Goal: Task Accomplishment & Management: Manage account settings

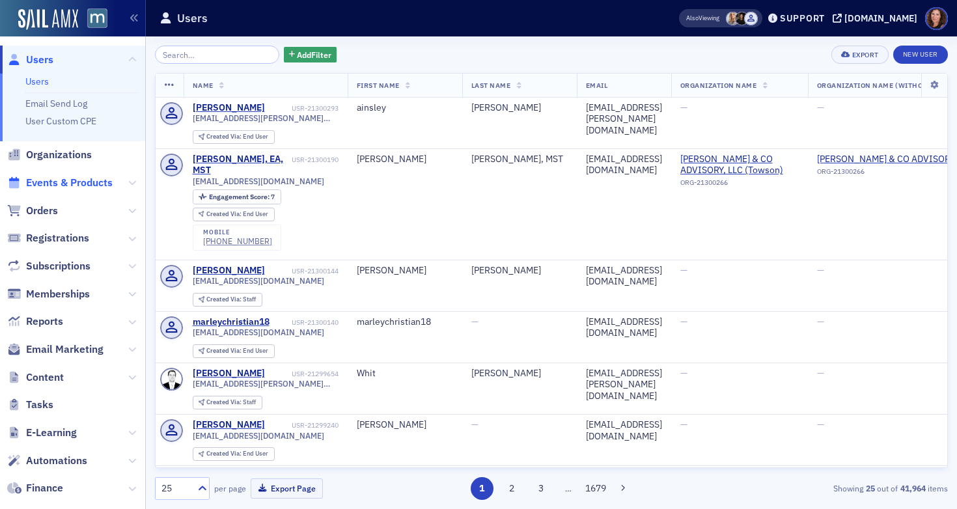
click at [72, 184] on span "Events & Products" at bounding box center [69, 183] width 87 height 14
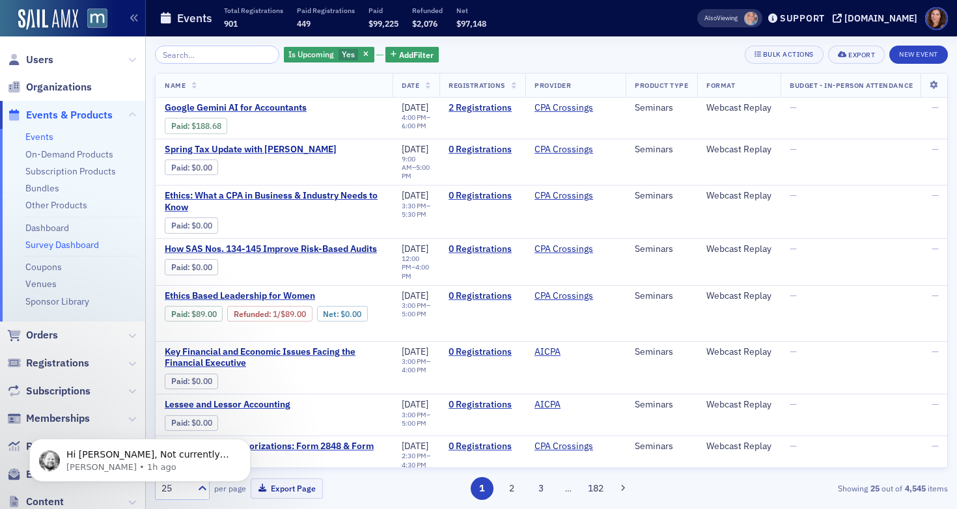
click at [53, 243] on link "Survey Dashboard" at bounding box center [62, 245] width 74 height 12
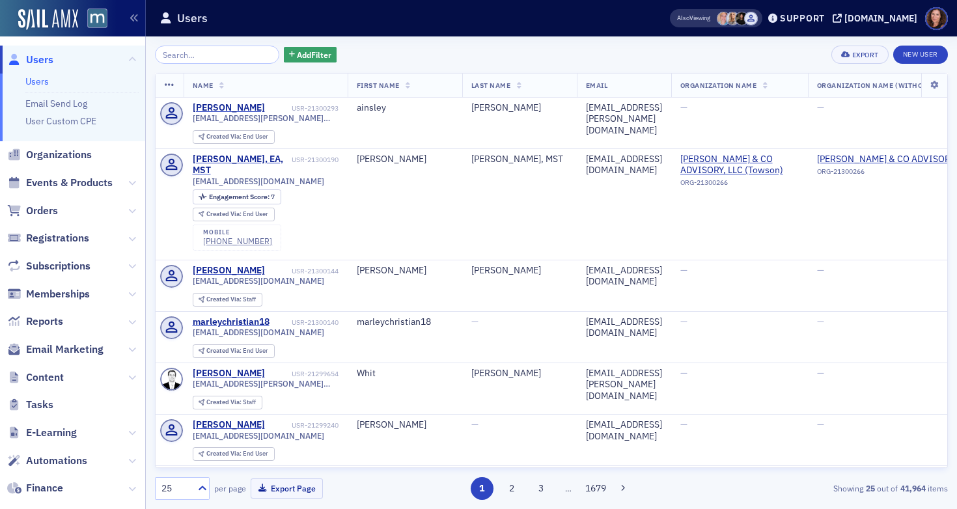
scroll to position [173, 0]
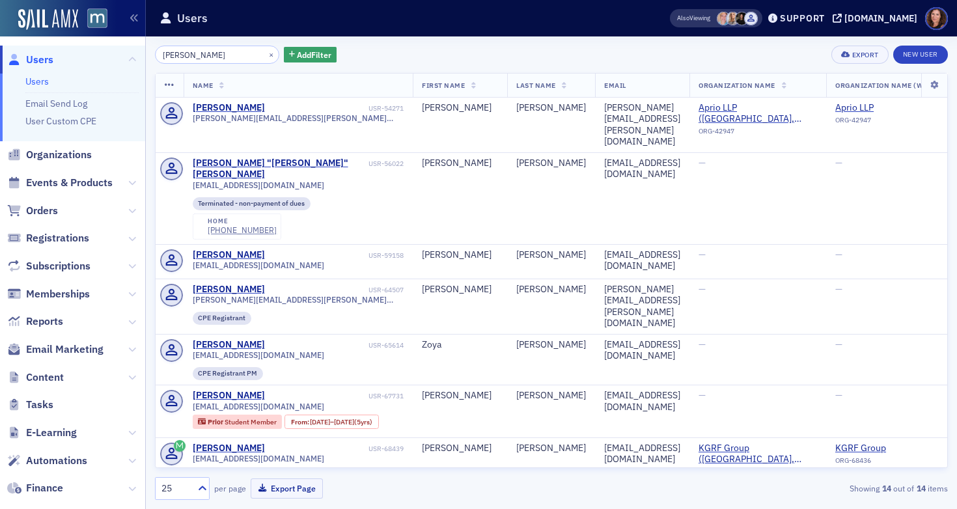
click at [178, 53] on input "fuller" at bounding box center [217, 55] width 124 height 18
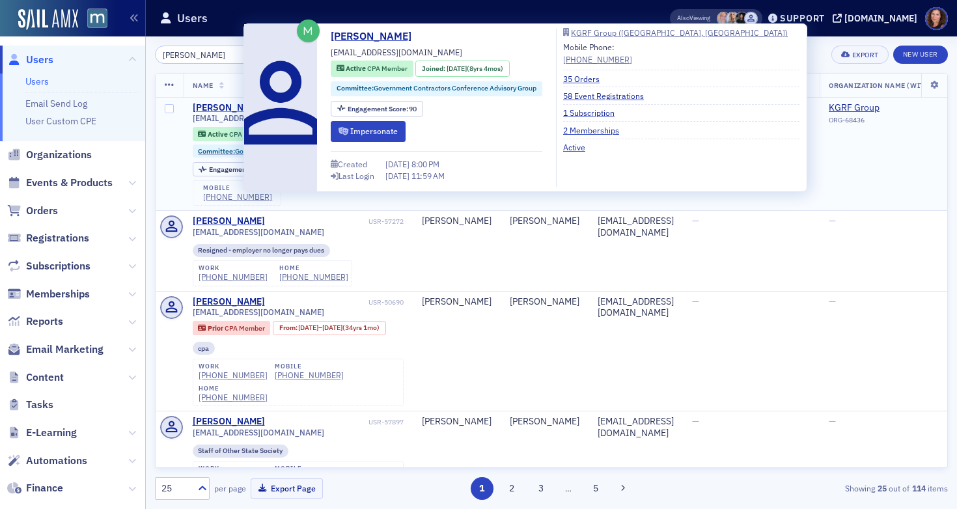
type input "kathy fuller"
click at [220, 107] on div "Kathy Fuller" at bounding box center [229, 108] width 72 height 12
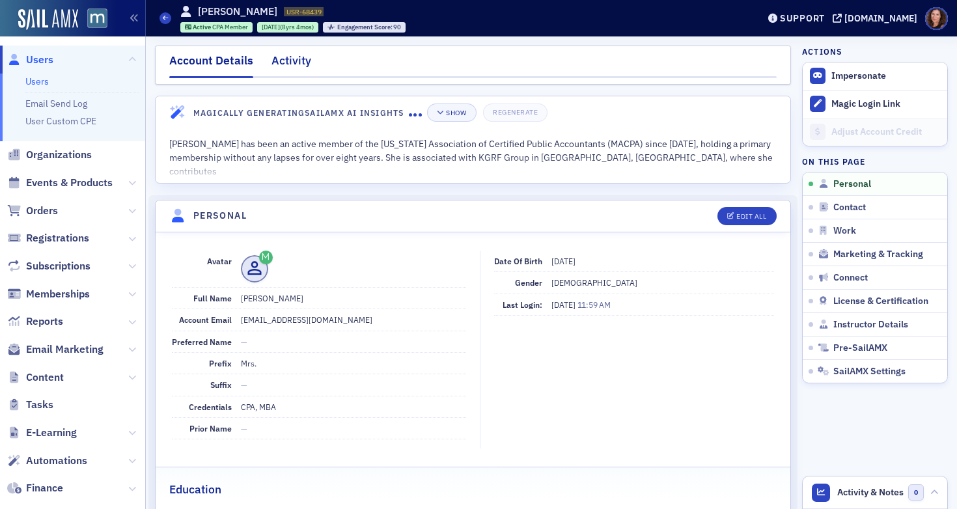
click at [298, 63] on div "Activity" at bounding box center [291, 64] width 40 height 24
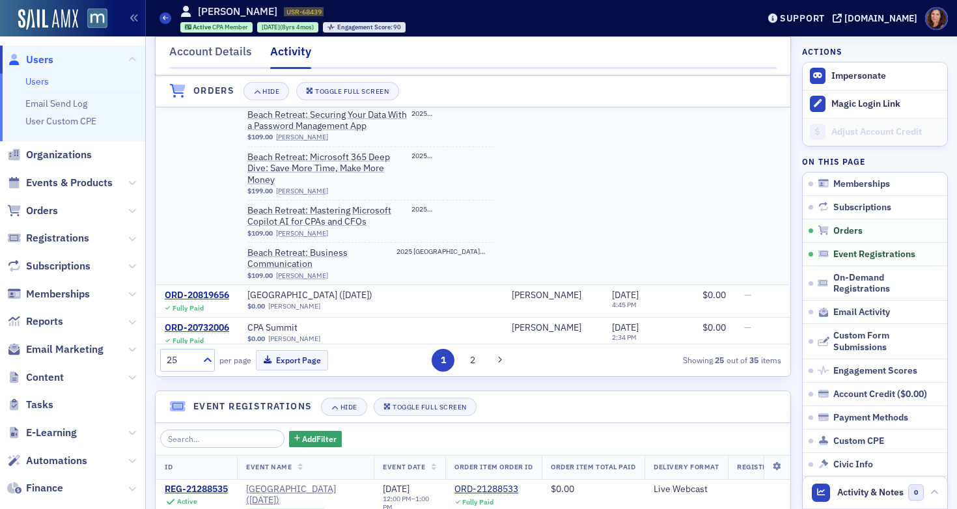
scroll to position [204, 0]
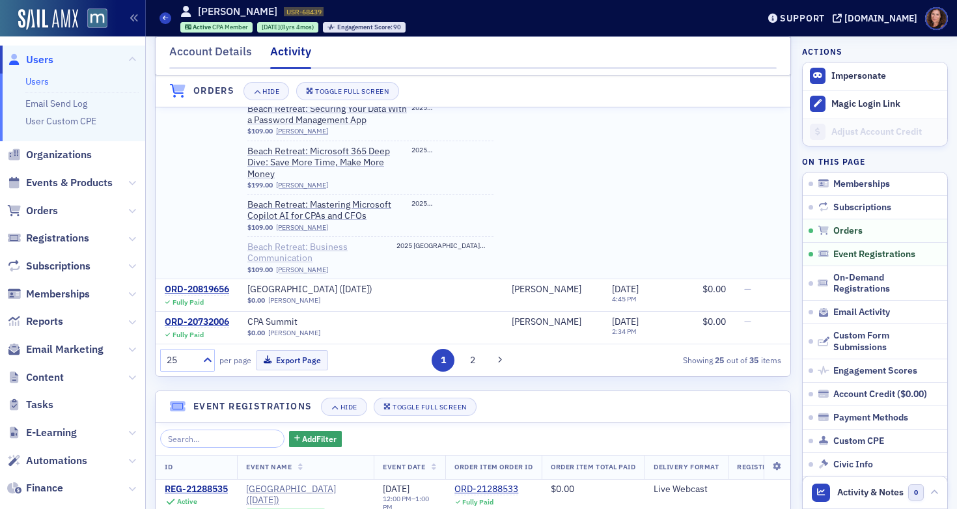
click at [297, 260] on span "Beach Retreat: Business Communication" at bounding box center [329, 252] width 164 height 23
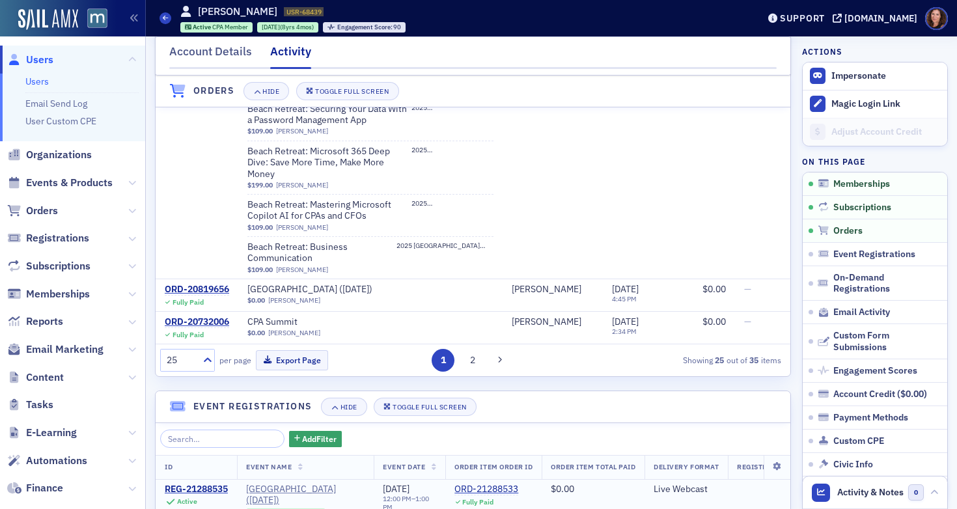
scroll to position [176, 0]
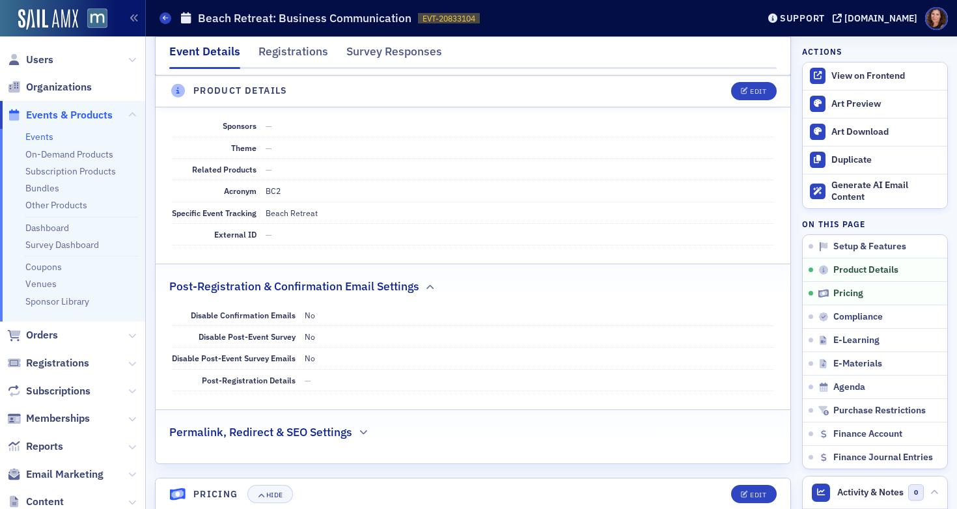
scroll to position [685, 0]
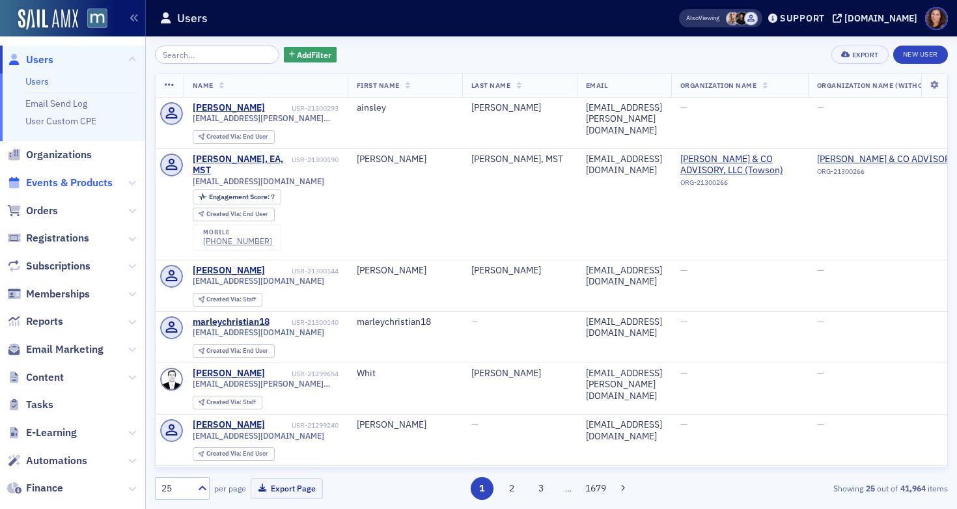
click at [81, 180] on span "Events & Products" at bounding box center [69, 183] width 87 height 14
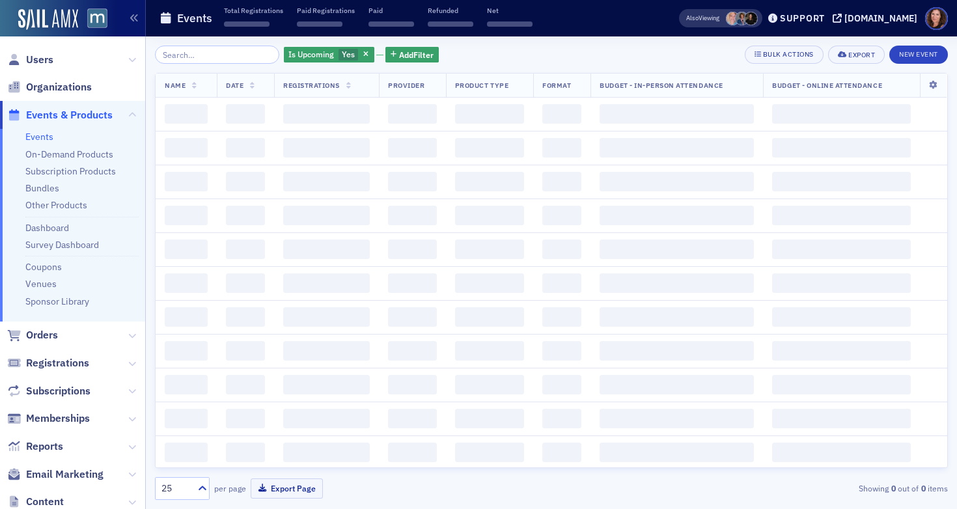
click at [232, 56] on input "search" at bounding box center [217, 55] width 124 height 18
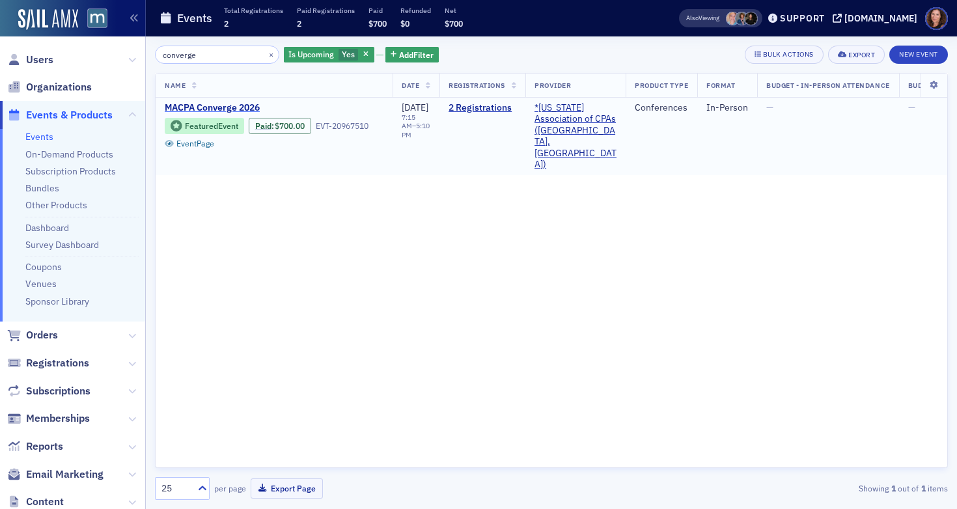
type input "converge"
click at [221, 111] on span "MACPA Converge 2026" at bounding box center [274, 108] width 219 height 12
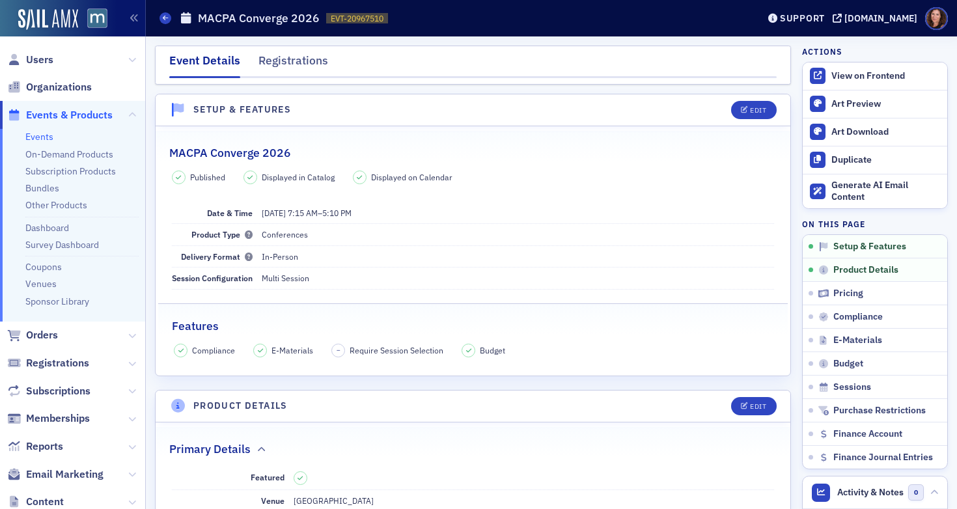
click at [49, 138] on link "Events" at bounding box center [39, 137] width 28 height 12
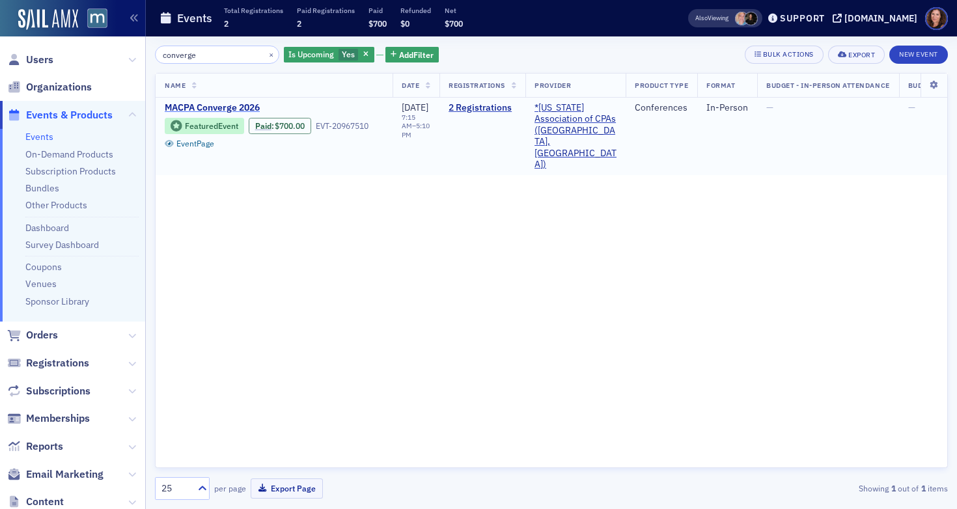
click at [243, 108] on span "MACPA Converge 2026" at bounding box center [274, 108] width 219 height 12
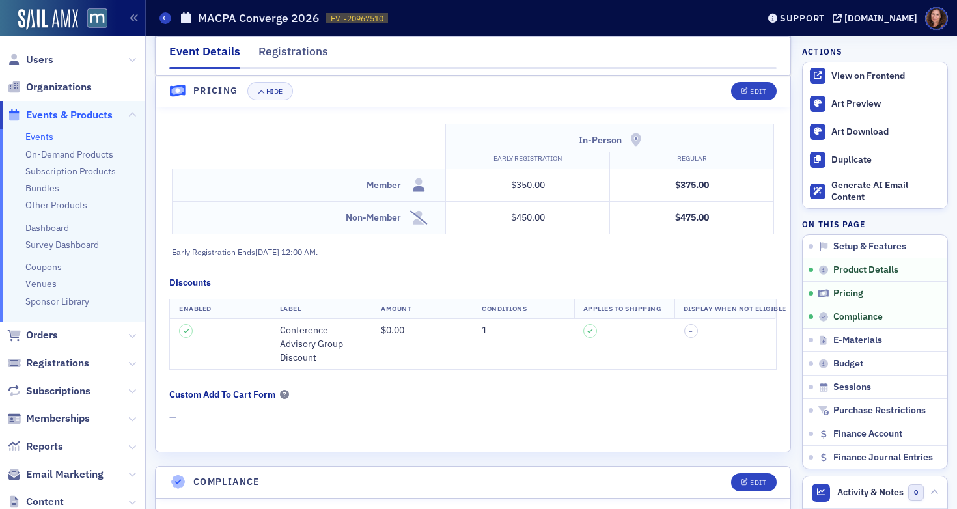
scroll to position [1192, 0]
click at [750, 92] on div "Edit" at bounding box center [758, 91] width 16 height 7
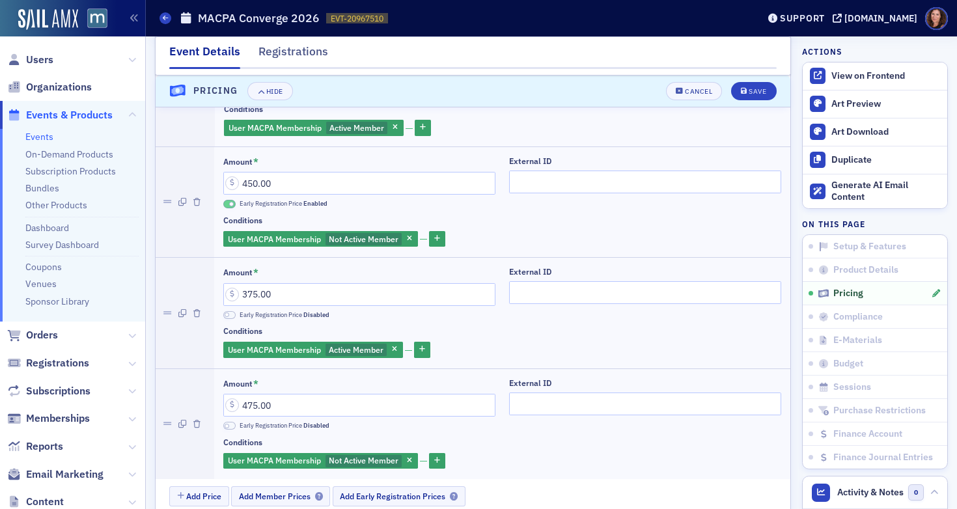
scroll to position [1373, 0]
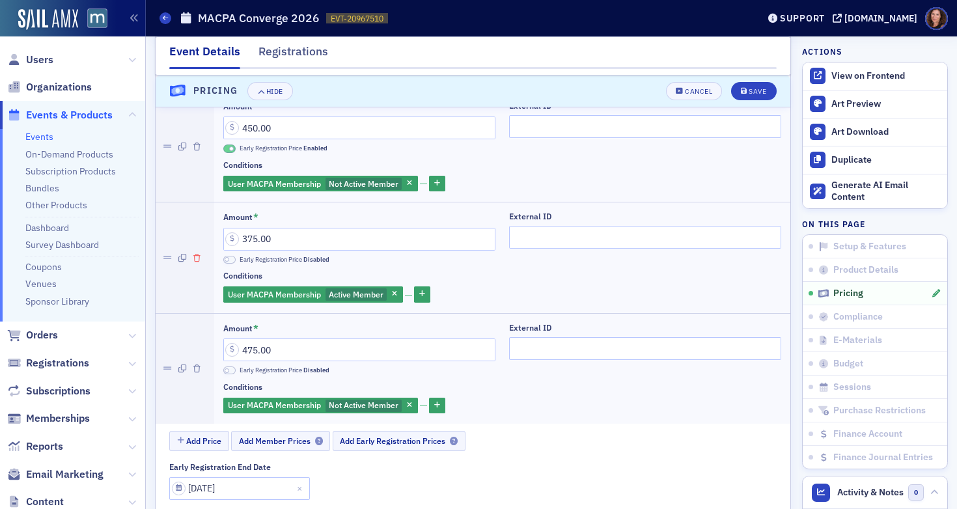
click at [195, 258] on icon "button" at bounding box center [196, 259] width 7 height 8
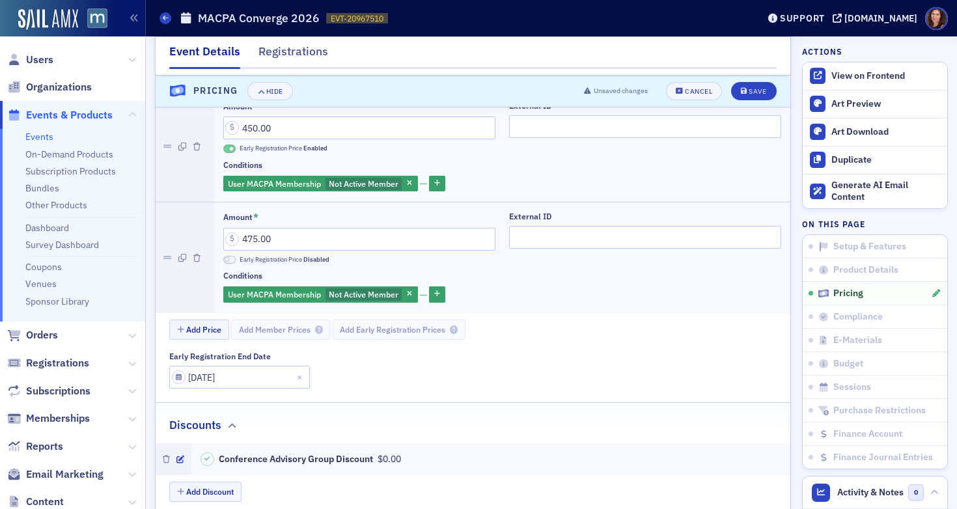
click at [195, 258] on icon "button" at bounding box center [196, 259] width 7 height 8
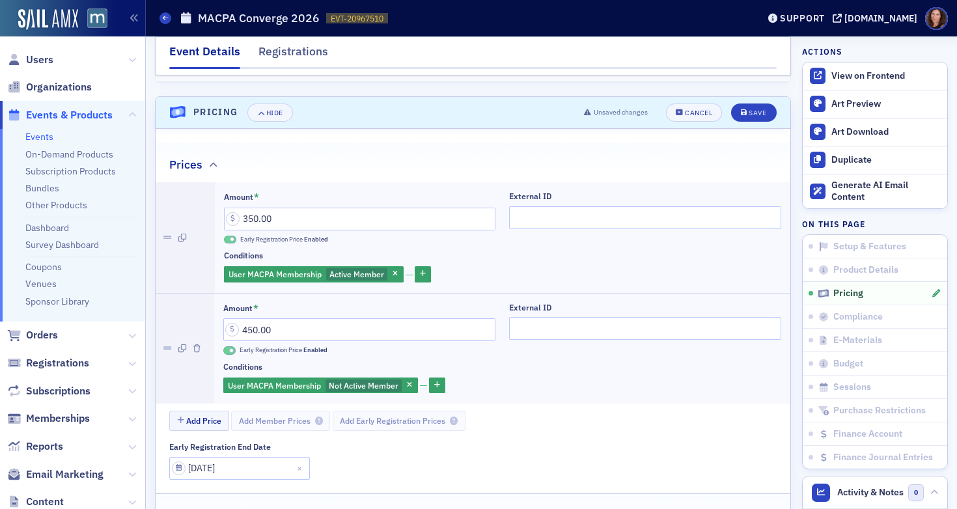
scroll to position [1145, 0]
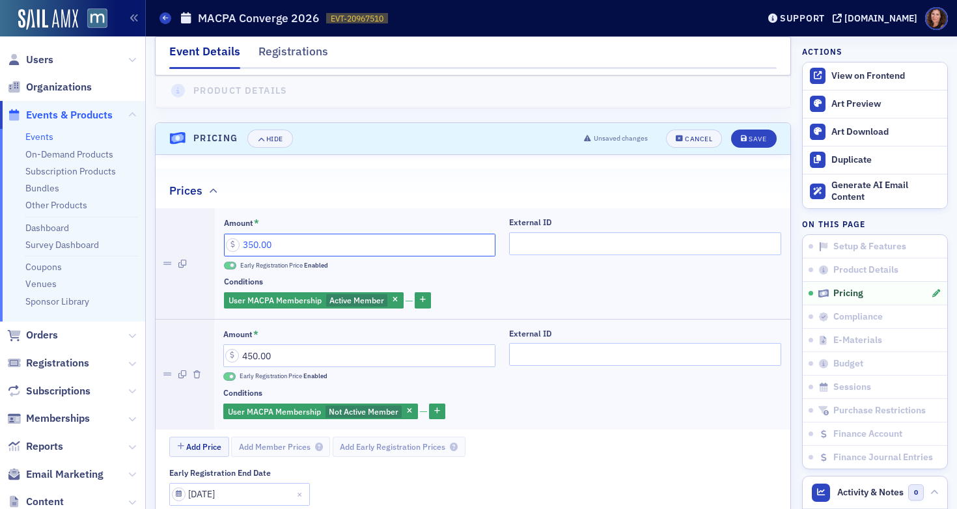
click at [251, 243] on input "350.00" at bounding box center [360, 245] width 272 height 23
click at [298, 245] on input "350.00" at bounding box center [360, 245] width 272 height 23
click at [259, 243] on input "350.00" at bounding box center [360, 245] width 272 height 23
type input "375.00"
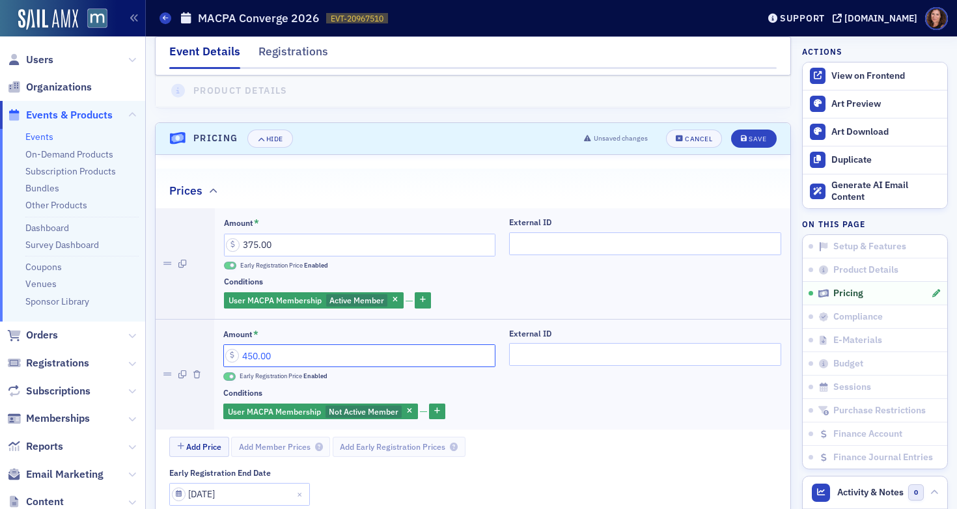
click at [256, 357] on input "450.00" at bounding box center [359, 355] width 272 height 23
type input "475.00"
click at [749, 140] on div "Save" at bounding box center [758, 138] width 18 height 7
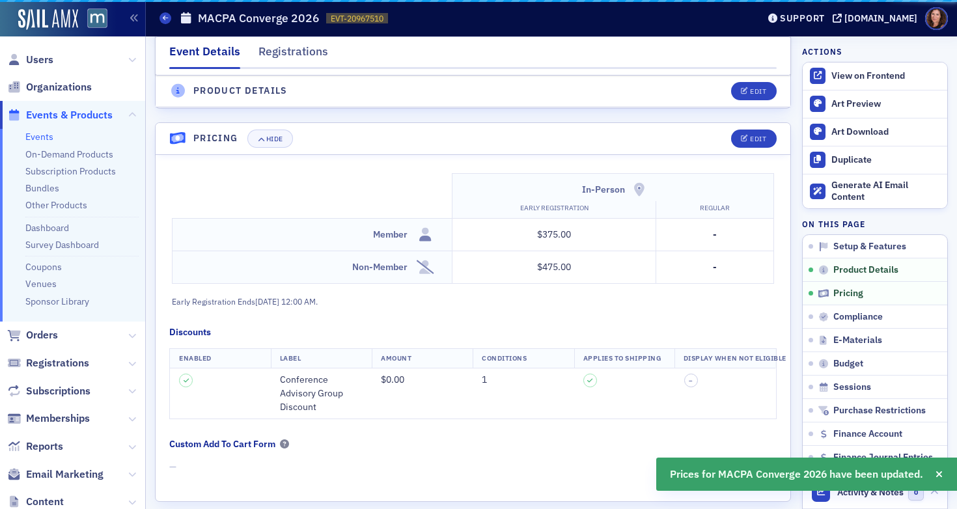
scroll to position [1191, 0]
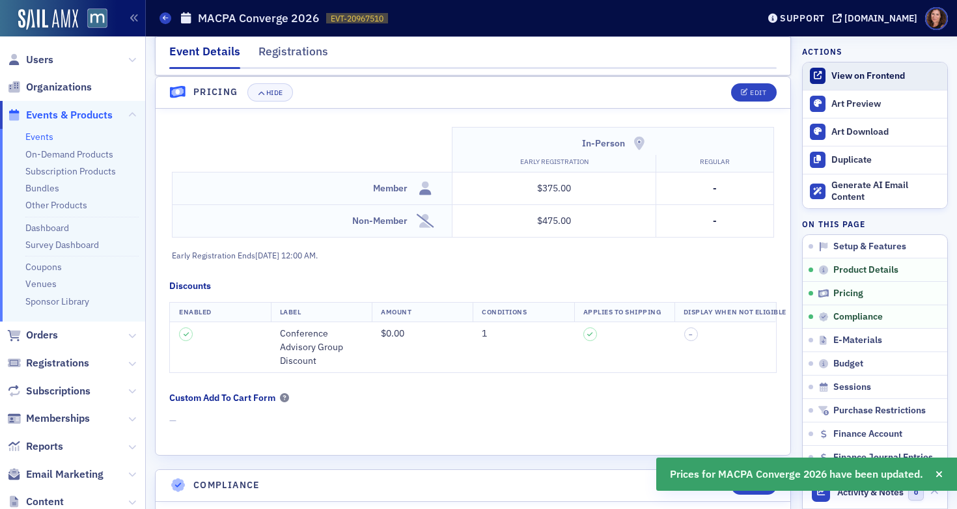
click at [847, 78] on div "View on Frontend" at bounding box center [885, 76] width 109 height 12
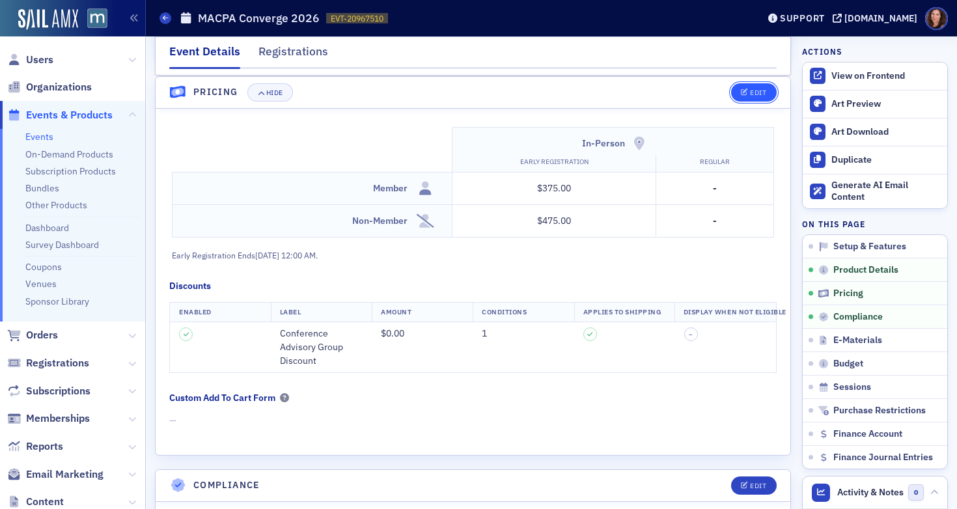
click at [741, 92] on icon "button" at bounding box center [745, 92] width 8 height 7
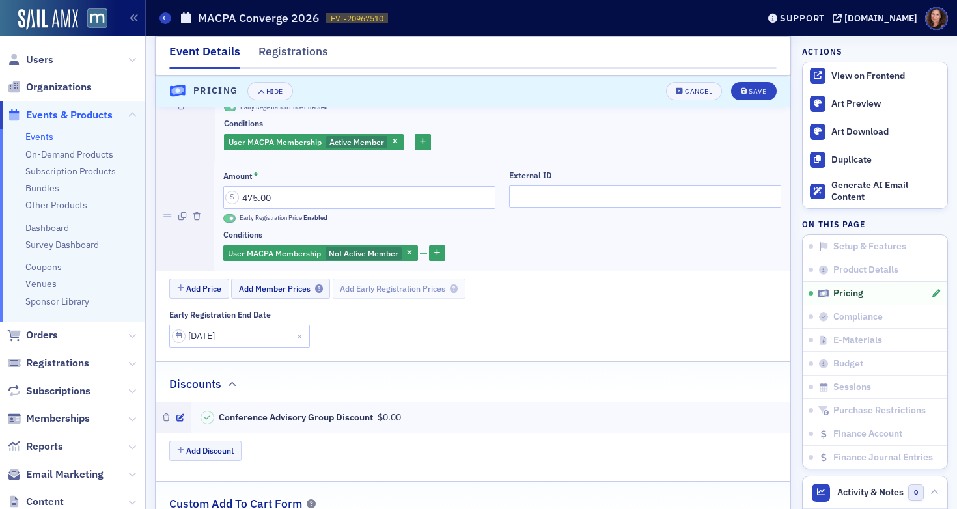
scroll to position [1344, 0]
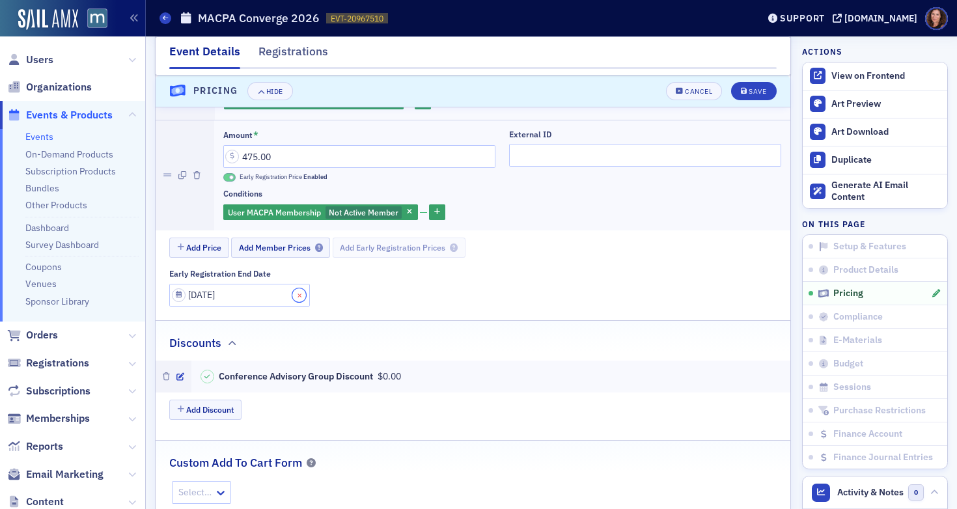
click at [292, 295] on button "Close" at bounding box center [301, 295] width 18 height 23
click at [749, 88] on div "Save" at bounding box center [758, 91] width 18 height 7
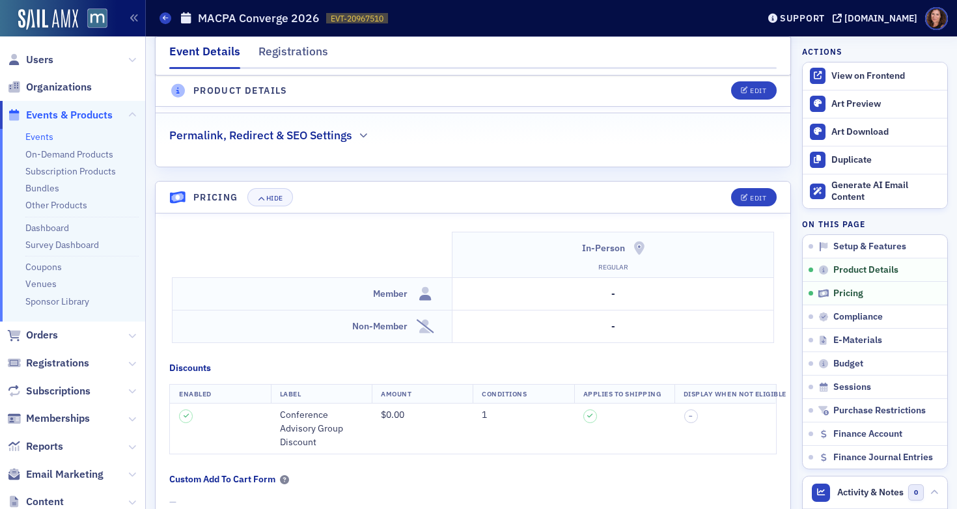
scroll to position [1148, 0]
click at [750, 196] on div "Edit" at bounding box center [758, 199] width 16 height 7
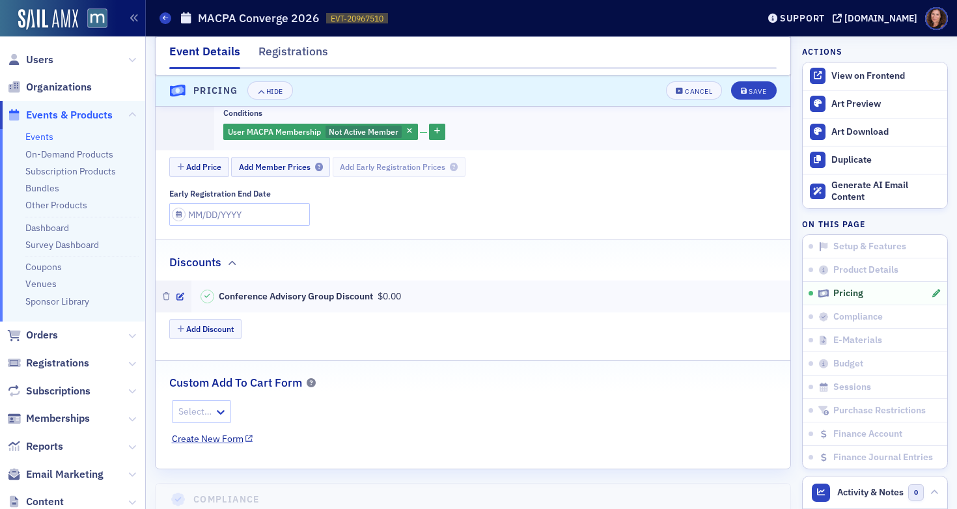
scroll to position [1488, 0]
select select "8"
select select "2025"
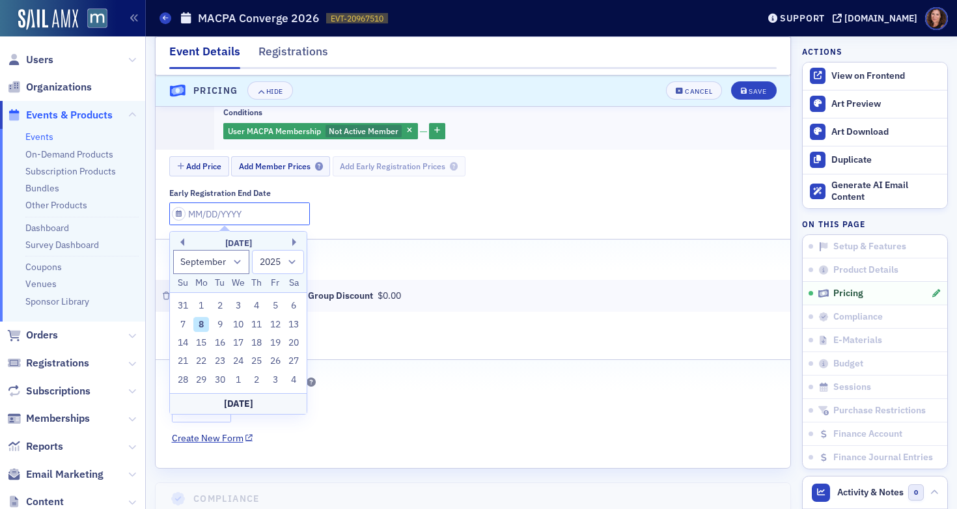
click at [223, 207] on input "Early Registration End Date" at bounding box center [239, 213] width 141 height 23
click at [291, 240] on div "September 2025" at bounding box center [238, 243] width 137 height 13
click at [294, 241] on button "Next Month" at bounding box center [296, 242] width 8 height 8
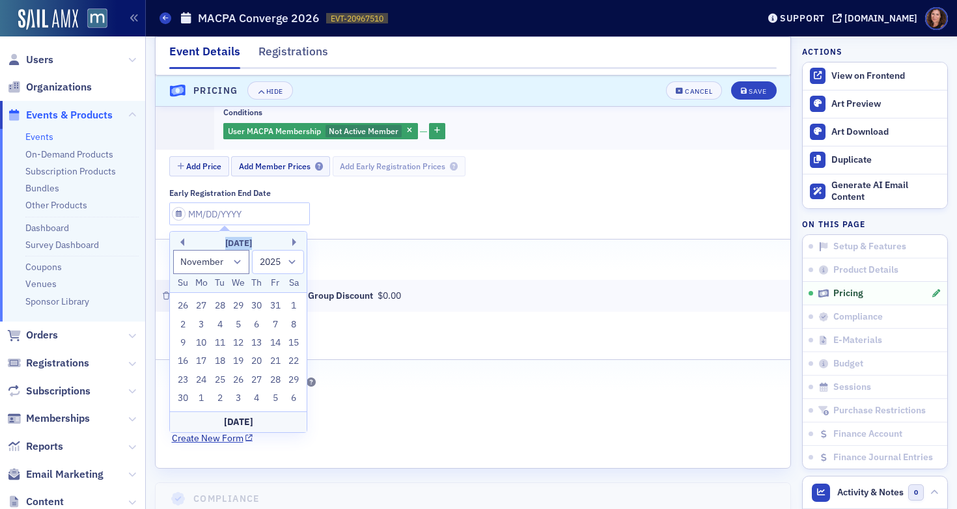
click at [291, 243] on div "November 2025" at bounding box center [238, 243] width 137 height 13
click at [294, 241] on button "Next Month" at bounding box center [296, 242] width 8 height 8
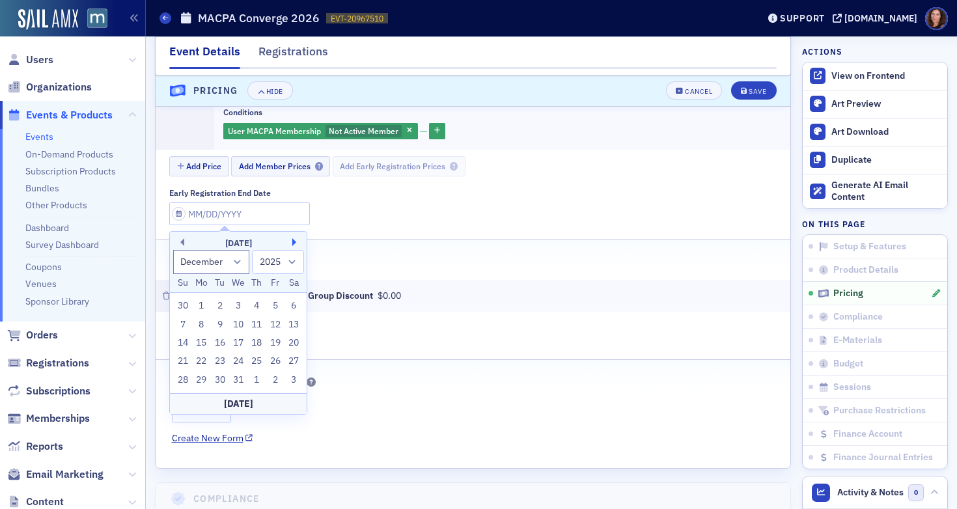
select select "0"
select select "2026"
click at [294, 241] on button "Next Month" at bounding box center [296, 242] width 8 height 8
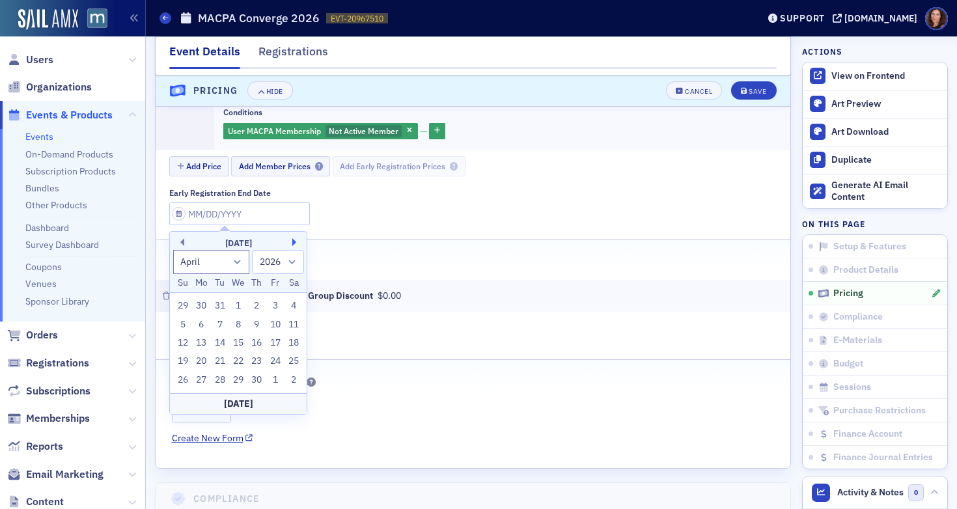
click at [294, 241] on button "Next Month" at bounding box center [296, 242] width 8 height 8
click at [184, 243] on div "May 2026" at bounding box center [238, 243] width 137 height 13
click at [182, 241] on button "Previous Month" at bounding box center [180, 242] width 8 height 8
select select "3"
click at [258, 377] on div "30" at bounding box center [257, 380] width 16 height 16
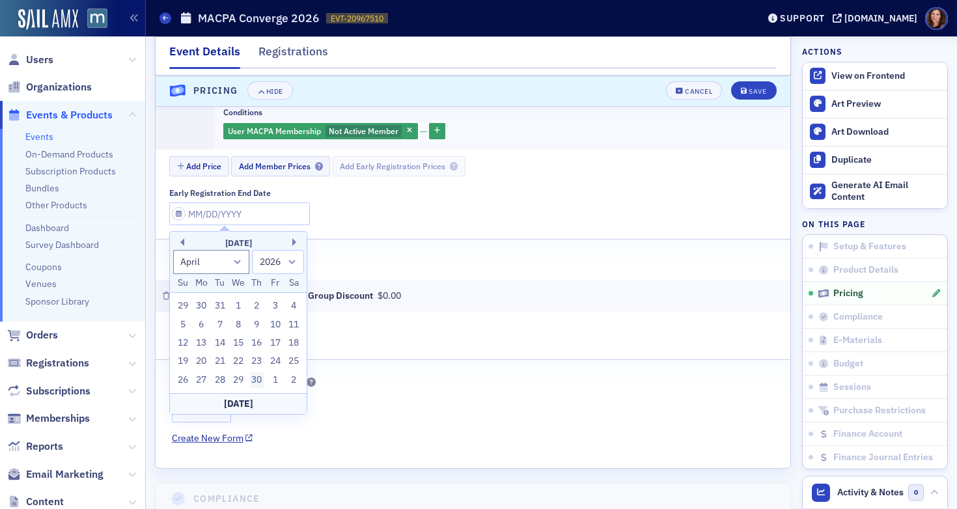
type input "04/30/2026"
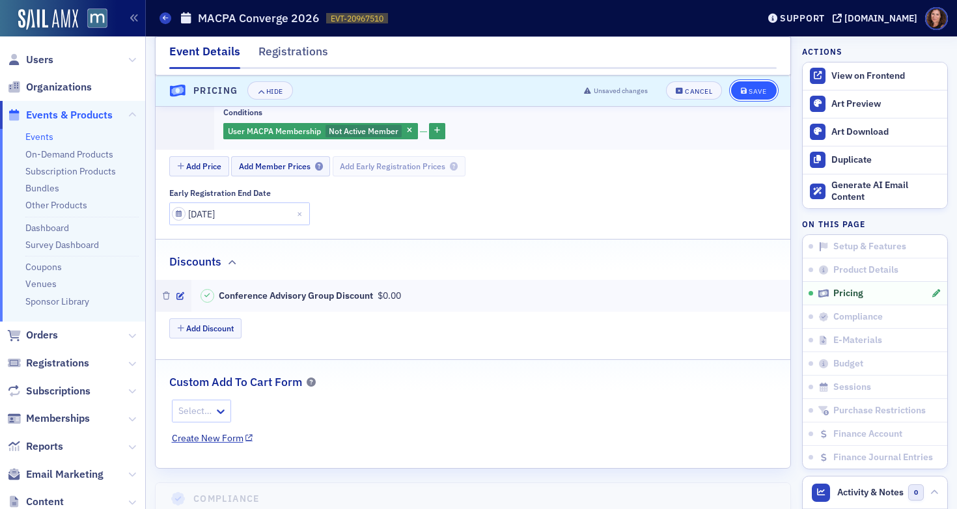
click at [750, 92] on div "Save" at bounding box center [758, 91] width 18 height 7
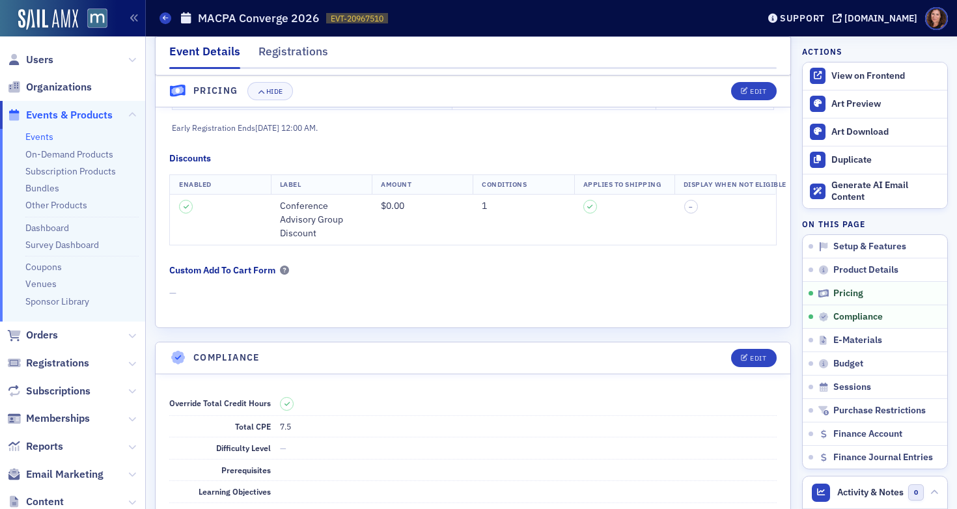
scroll to position [1191, 0]
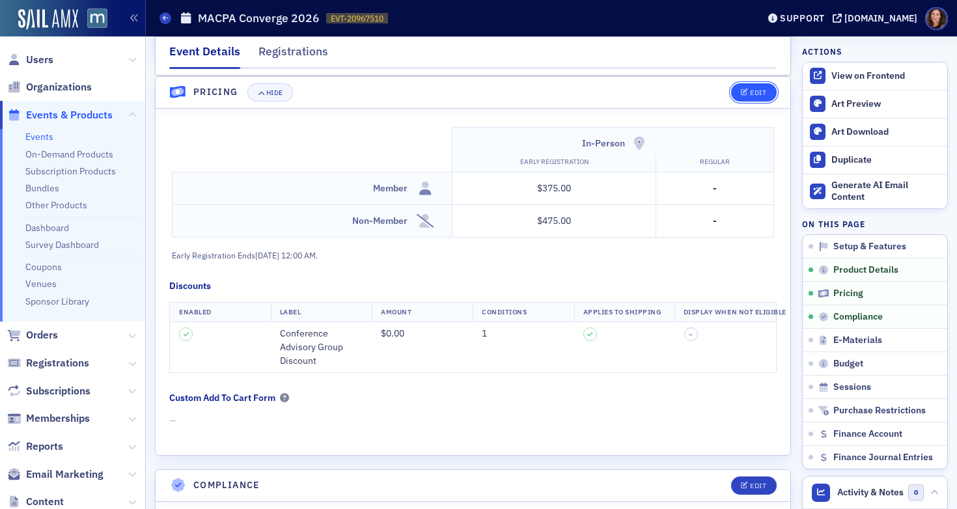
click at [750, 89] on div "Edit" at bounding box center [758, 92] width 16 height 7
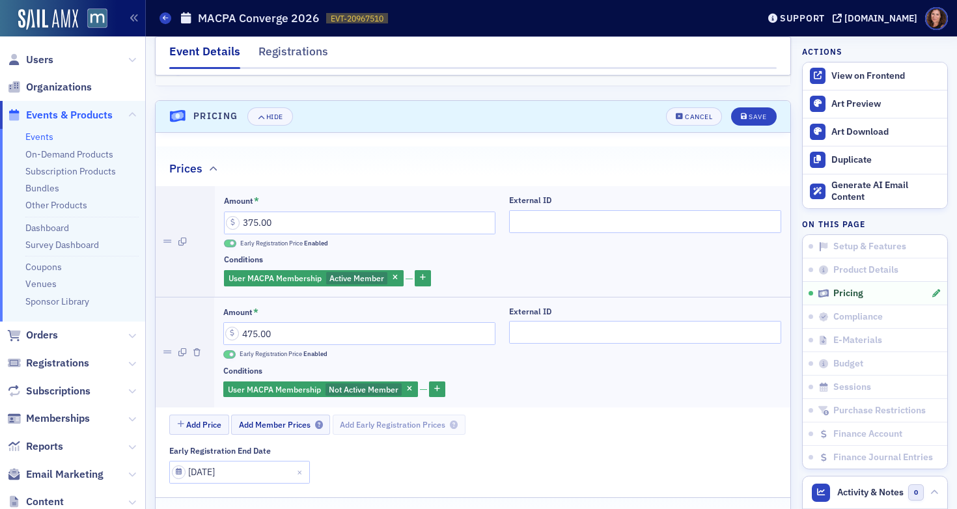
scroll to position [1166, 0]
click at [397, 276] on icon "button" at bounding box center [394, 278] width 5 height 7
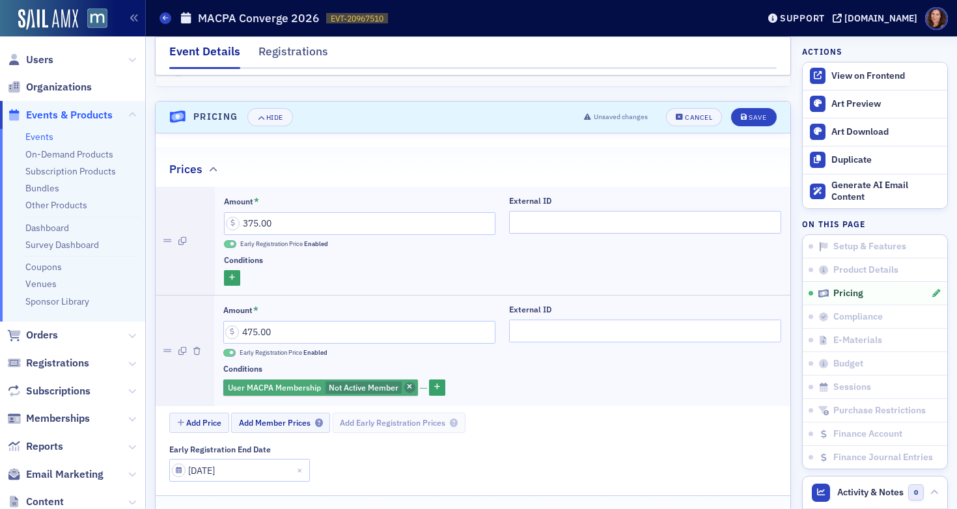
click at [409, 387] on icon "button" at bounding box center [409, 387] width 5 height 7
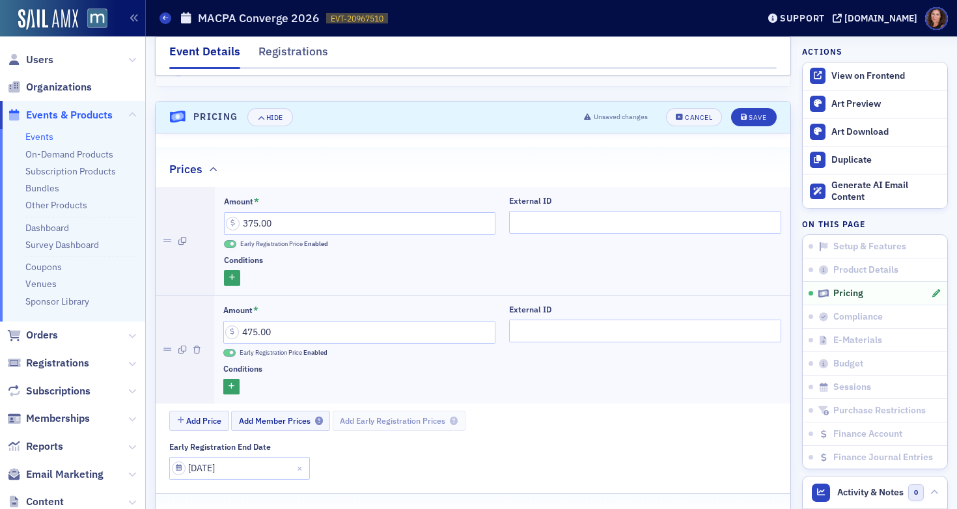
click at [226, 243] on span at bounding box center [230, 244] width 13 height 8
click at [229, 353] on span at bounding box center [231, 352] width 5 height 5
click at [749, 114] on div "Save" at bounding box center [758, 117] width 18 height 7
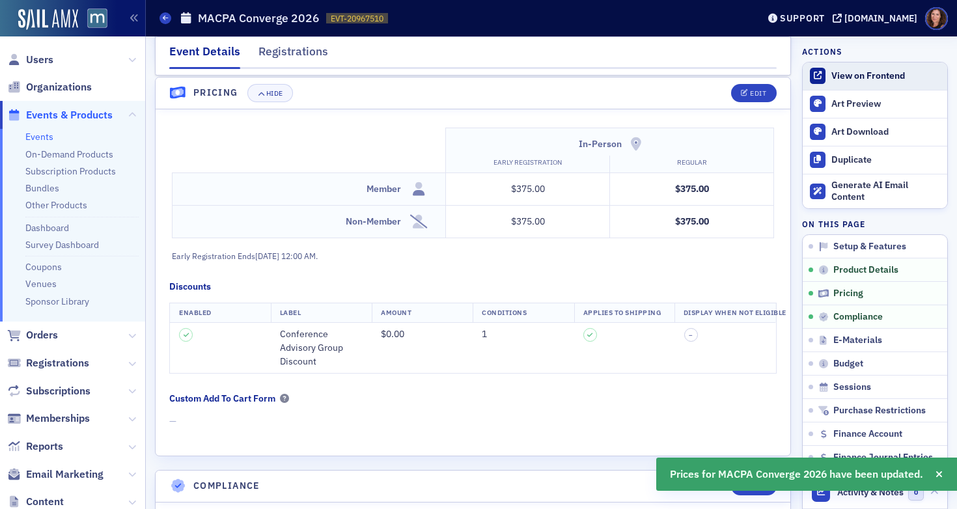
scroll to position [1191, 0]
click at [874, 80] on div "View on Frontend" at bounding box center [885, 76] width 109 height 12
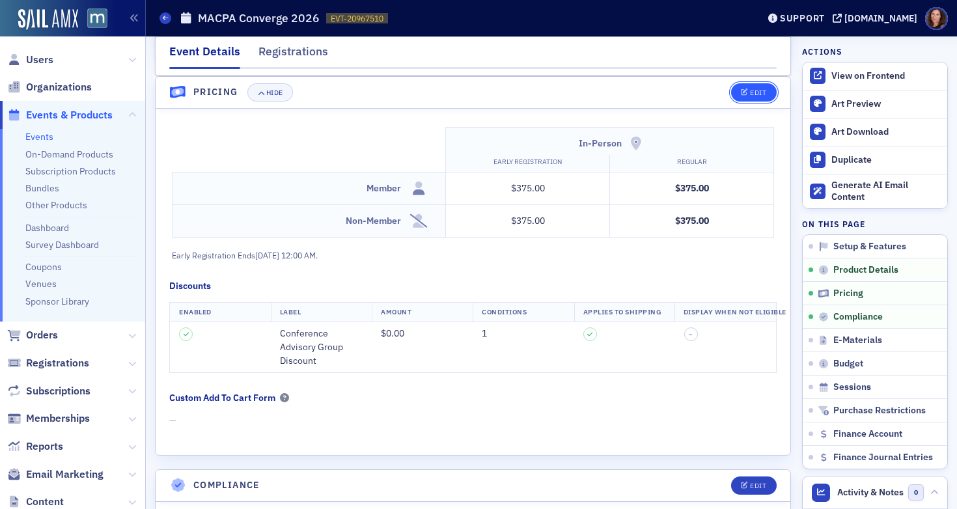
click at [750, 90] on div "Edit" at bounding box center [758, 92] width 16 height 7
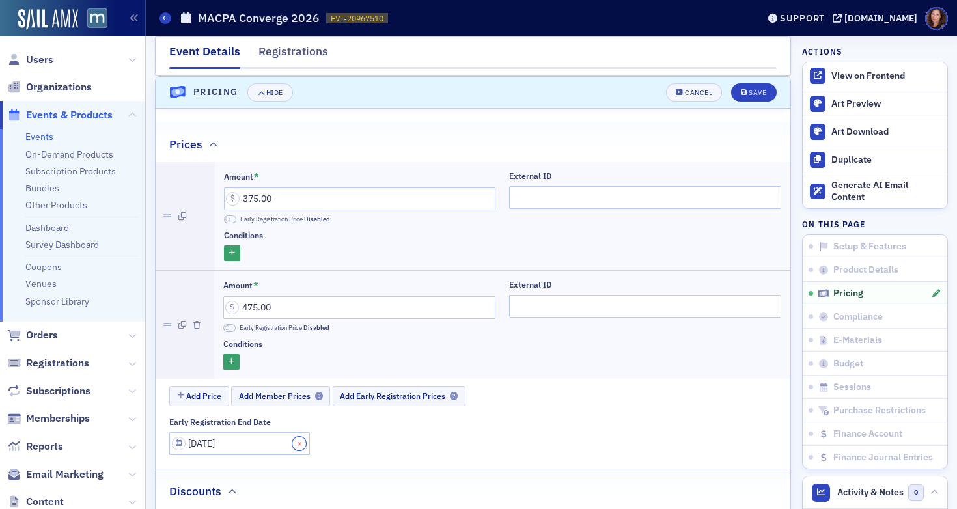
click at [292, 443] on button "Close" at bounding box center [301, 443] width 18 height 23
click at [749, 92] on div "Save" at bounding box center [758, 92] width 18 height 7
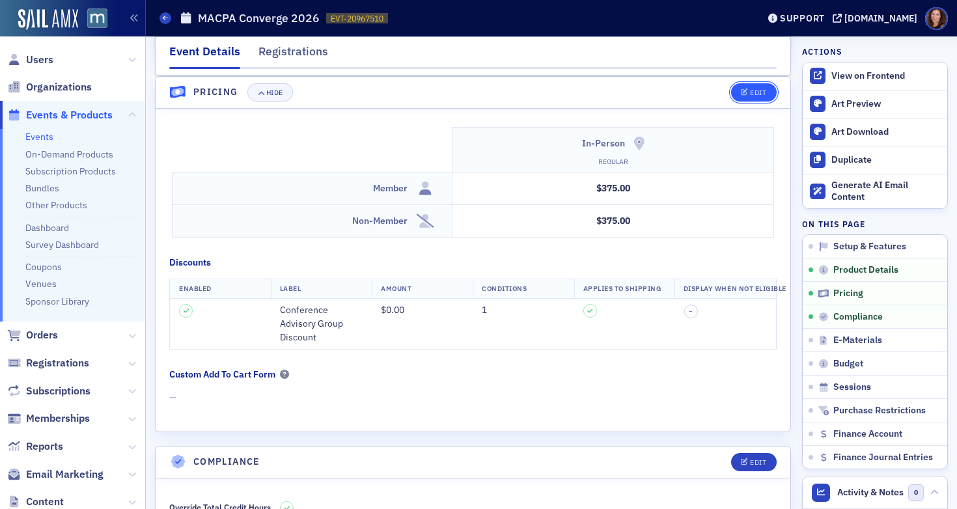
click at [745, 97] on button "Edit" at bounding box center [753, 92] width 45 height 18
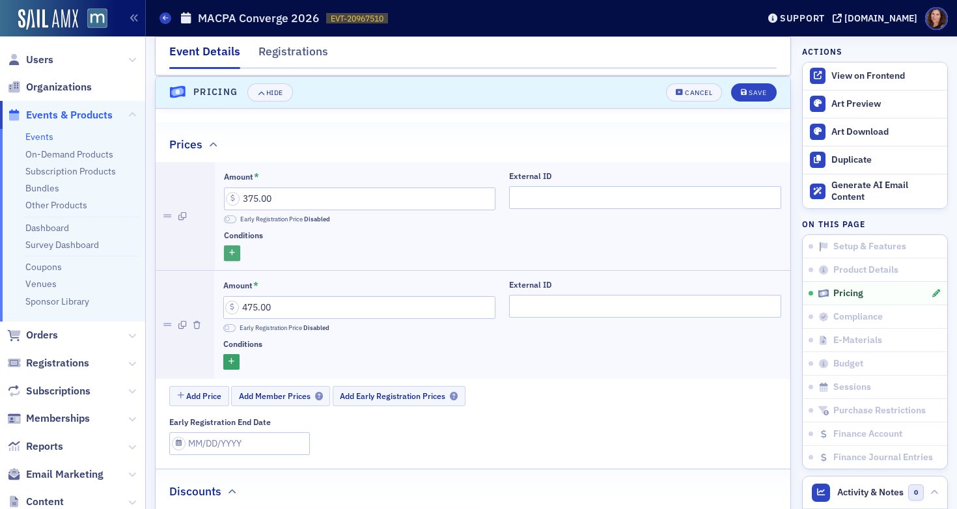
click at [230, 250] on icon "button" at bounding box center [232, 253] width 6 height 7
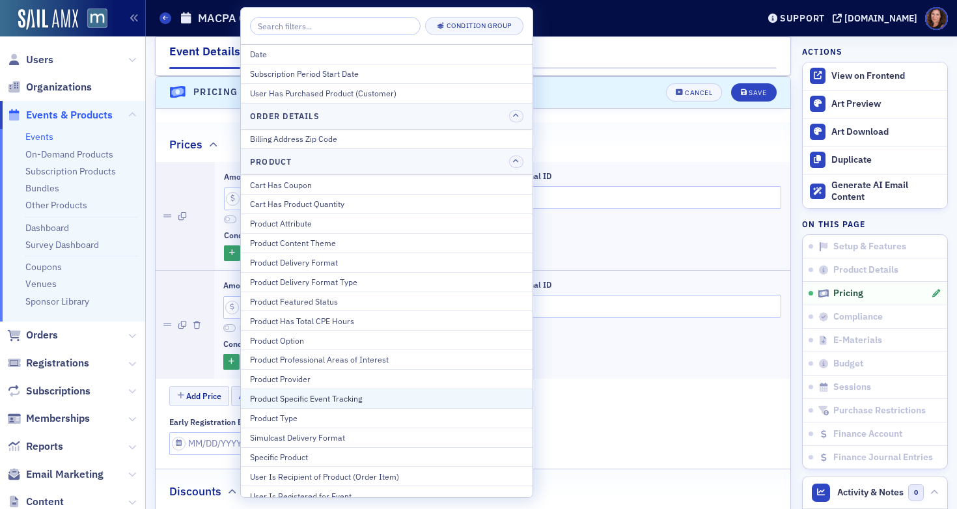
scroll to position [561, 0]
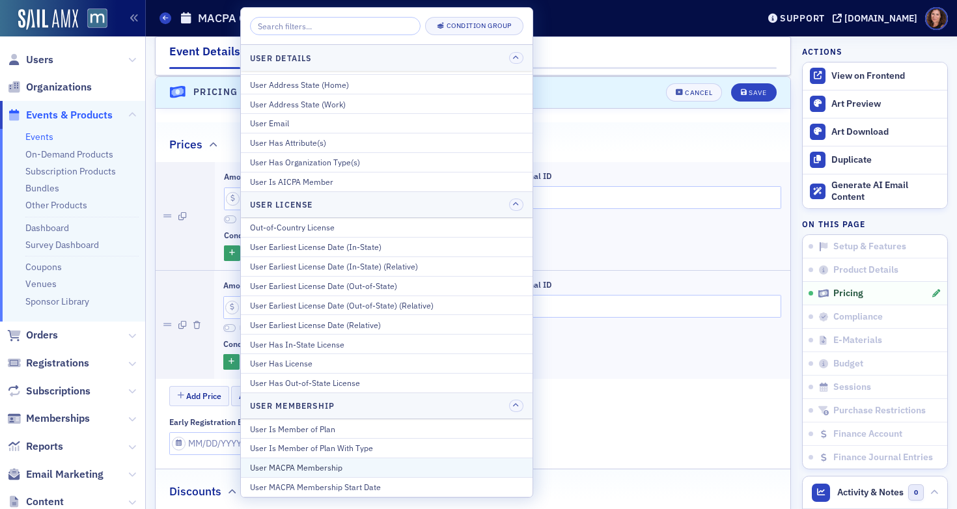
click at [341, 470] on div "User MACPA Membership" at bounding box center [386, 467] width 273 height 12
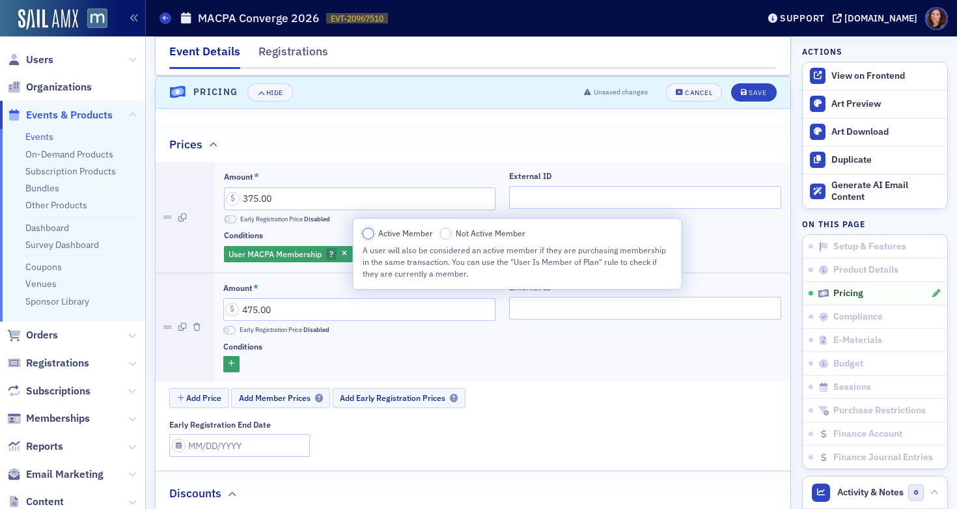
click at [364, 233] on input "Active Member" at bounding box center [369, 234] width 12 height 12
click at [379, 384] on div "Amount * 375.00 Early Registration Price Disabled External ID Conditions User M…" at bounding box center [473, 286] width 635 height 249
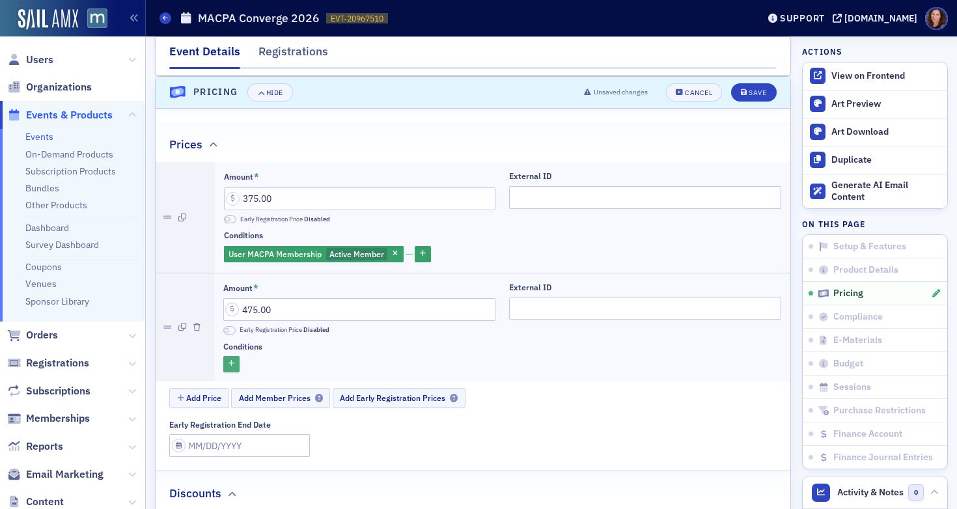
click at [228, 364] on icon "button" at bounding box center [231, 364] width 6 height 7
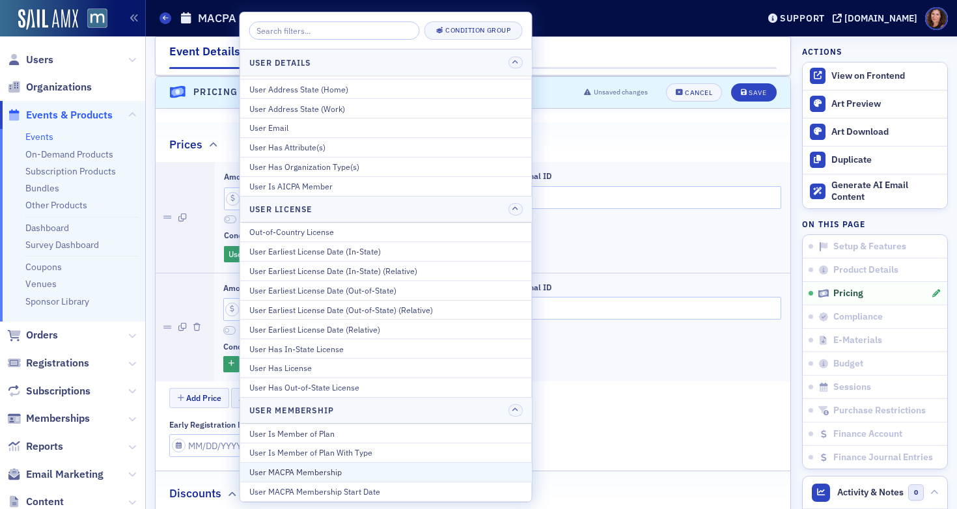
click at [376, 480] on button "User MACPA Membership" at bounding box center [386, 472] width 292 height 20
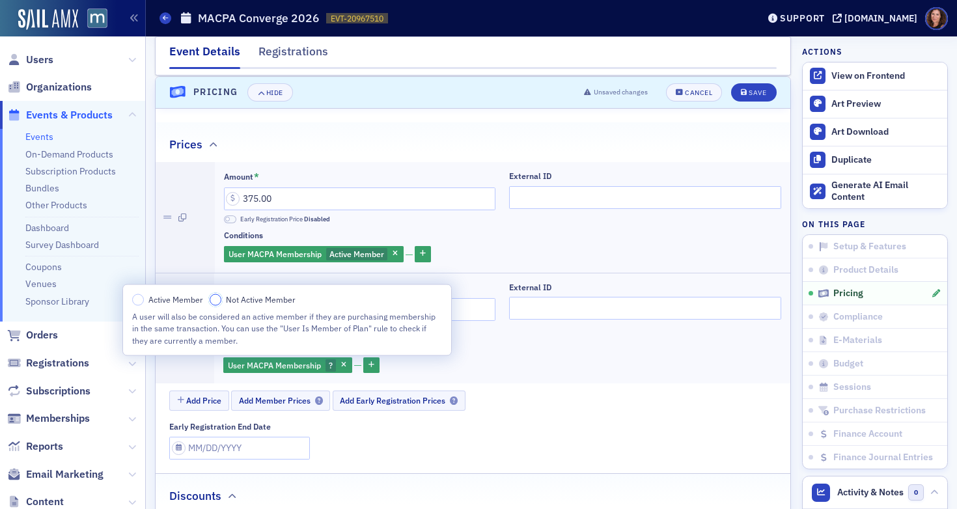
click at [216, 298] on input "Not Active Member" at bounding box center [216, 300] width 12 height 12
click at [749, 93] on div "Save" at bounding box center [758, 92] width 18 height 7
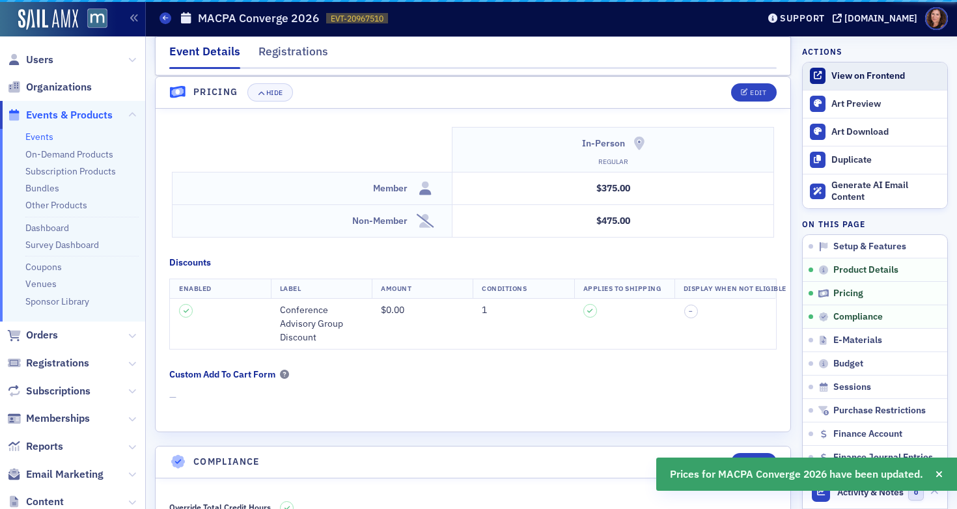
click at [846, 77] on div "View on Frontend" at bounding box center [885, 76] width 109 height 12
